Goal: Check status

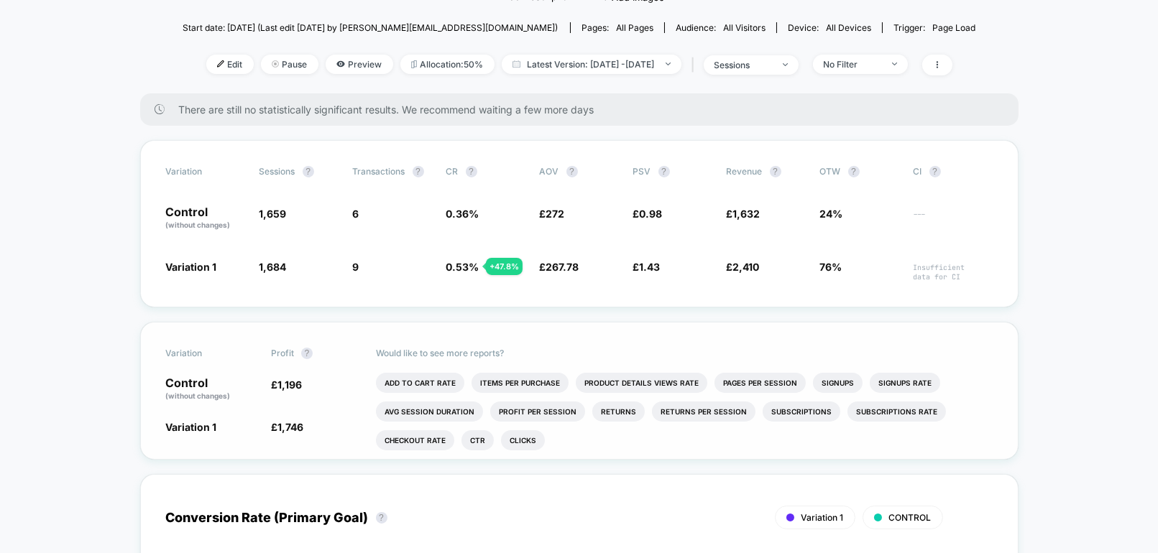
scroll to position [159, 0]
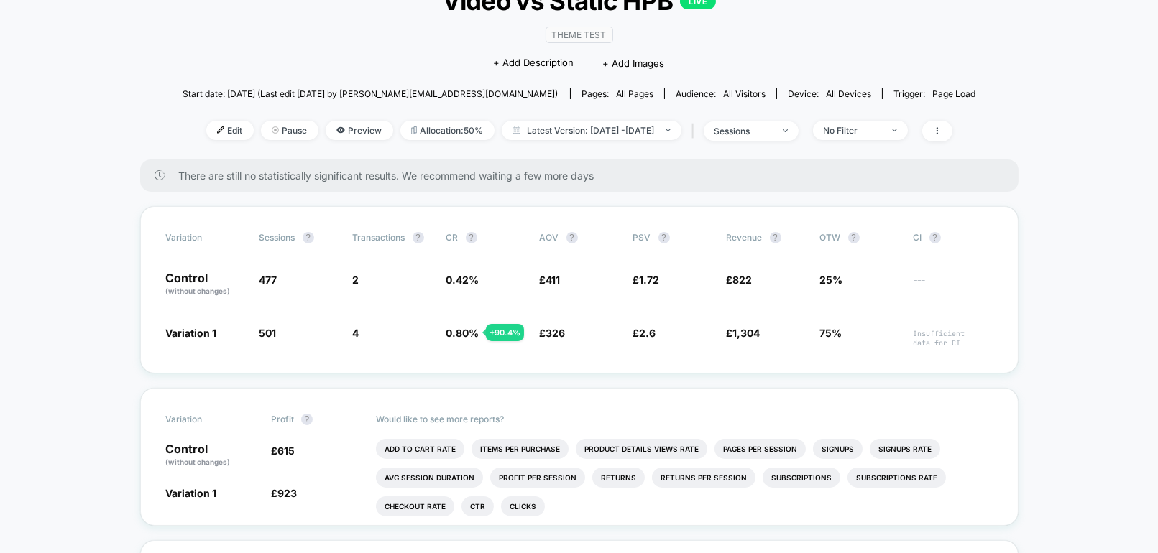
scroll to position [111, 0]
click at [565, 134] on span "Latest Version: [DATE] - [DATE]" at bounding box center [592, 129] width 180 height 19
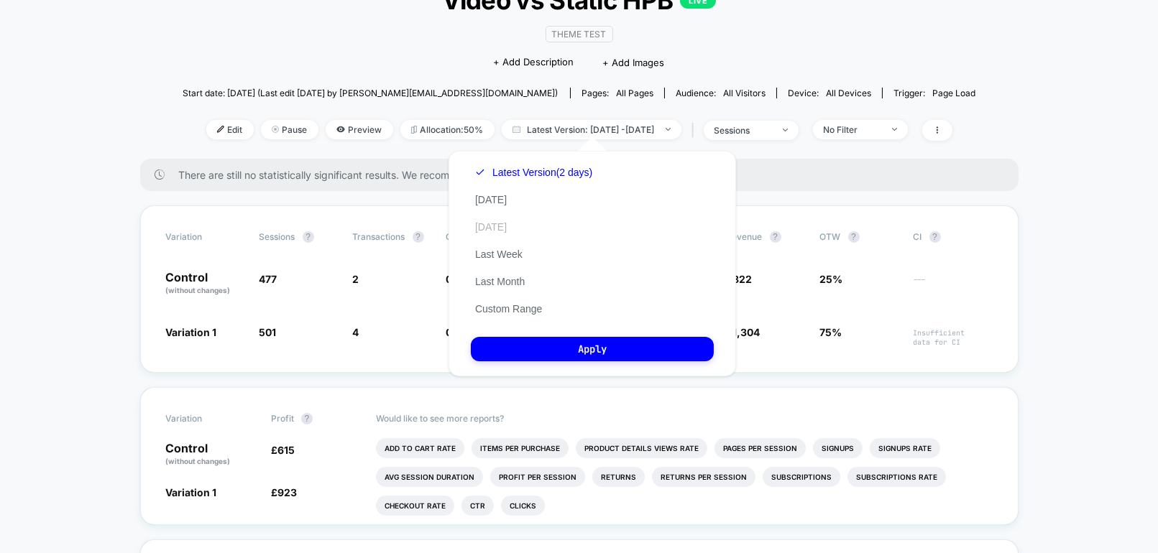
click at [511, 222] on button "[DATE]" at bounding box center [491, 227] width 40 height 13
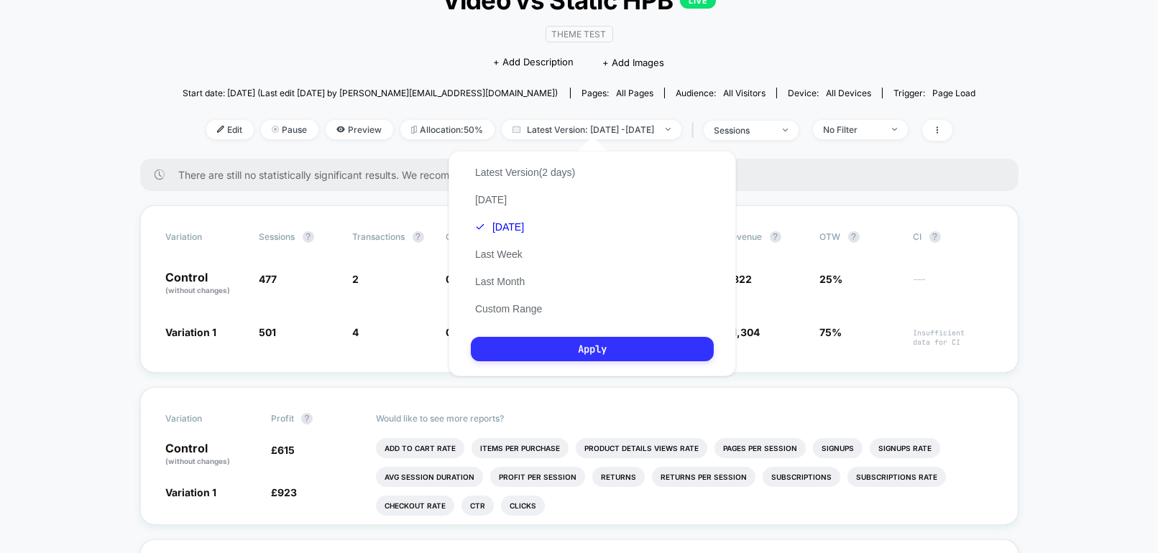
click at [566, 347] on button "Apply" at bounding box center [592, 349] width 243 height 24
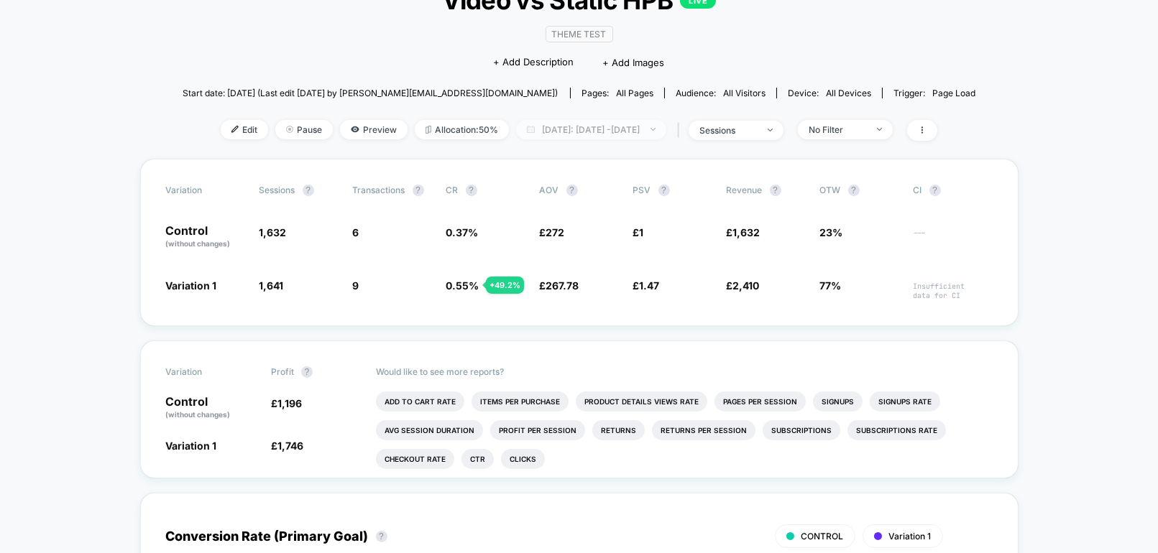
click at [551, 129] on span "[DATE]: [DATE] - [DATE]" at bounding box center [591, 129] width 150 height 19
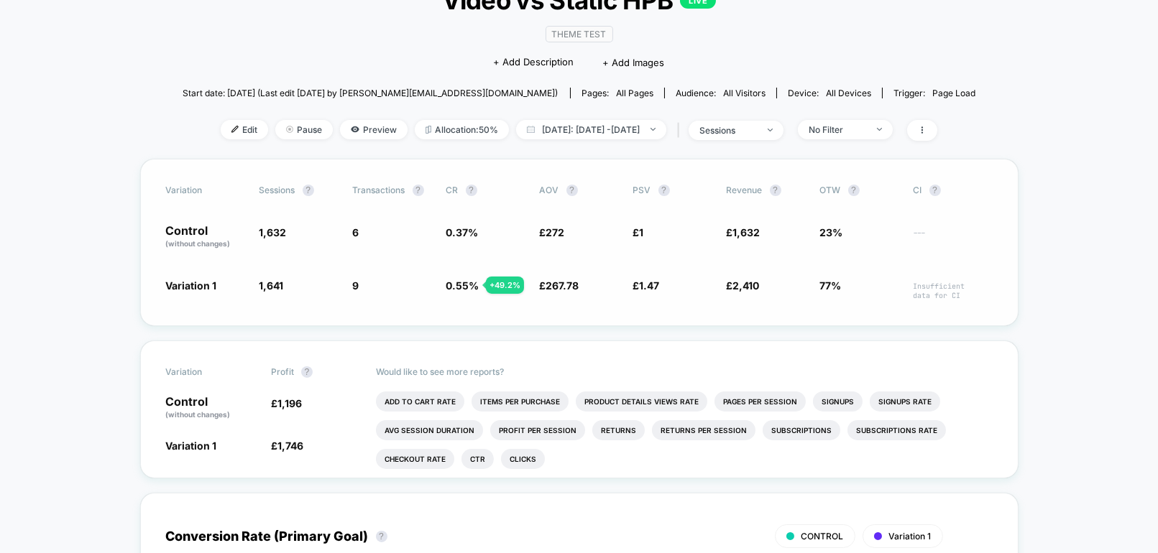
scroll to position [201, 0]
